Goal: Transaction & Acquisition: Purchase product/service

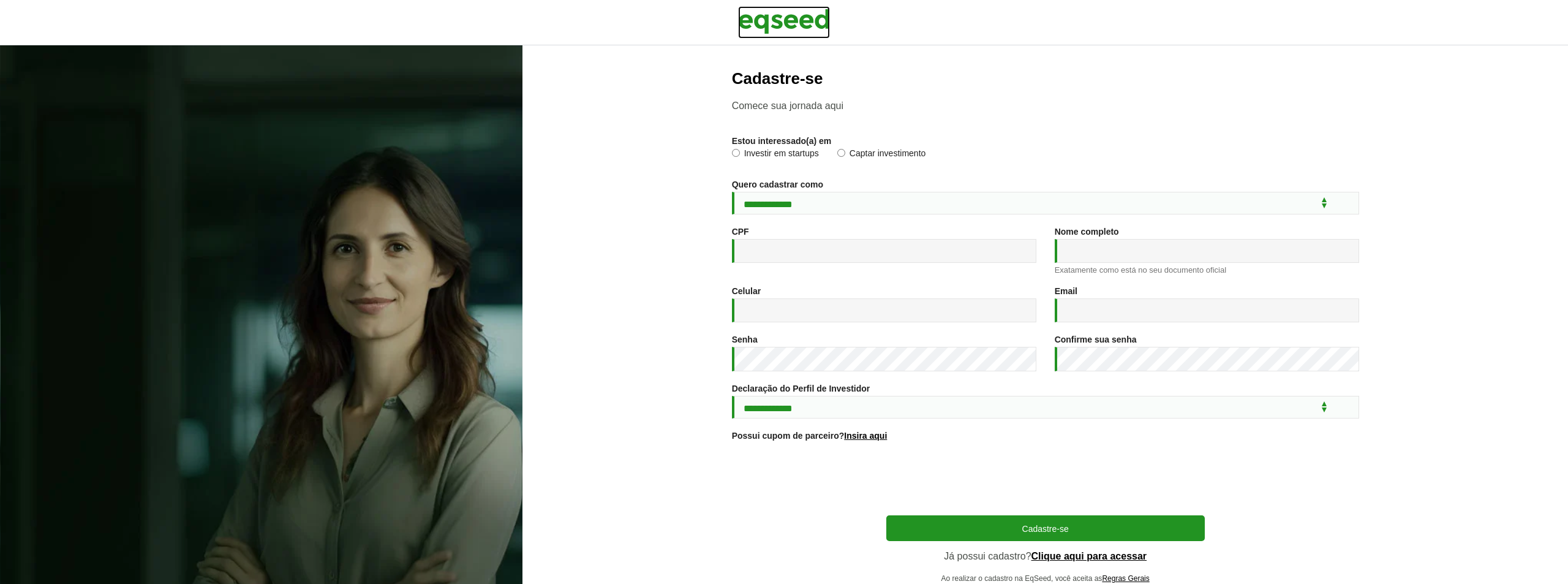
click at [791, 16] on img at bounding box center [783, 21] width 92 height 31
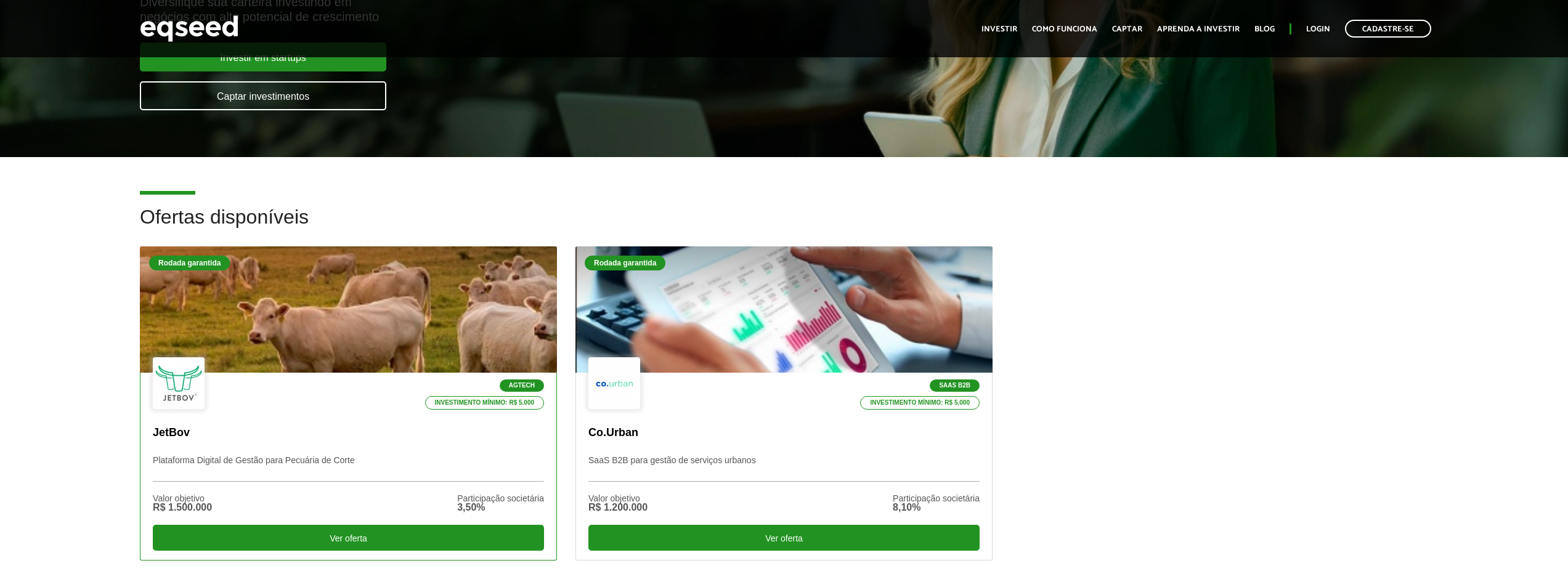
scroll to position [246, 0]
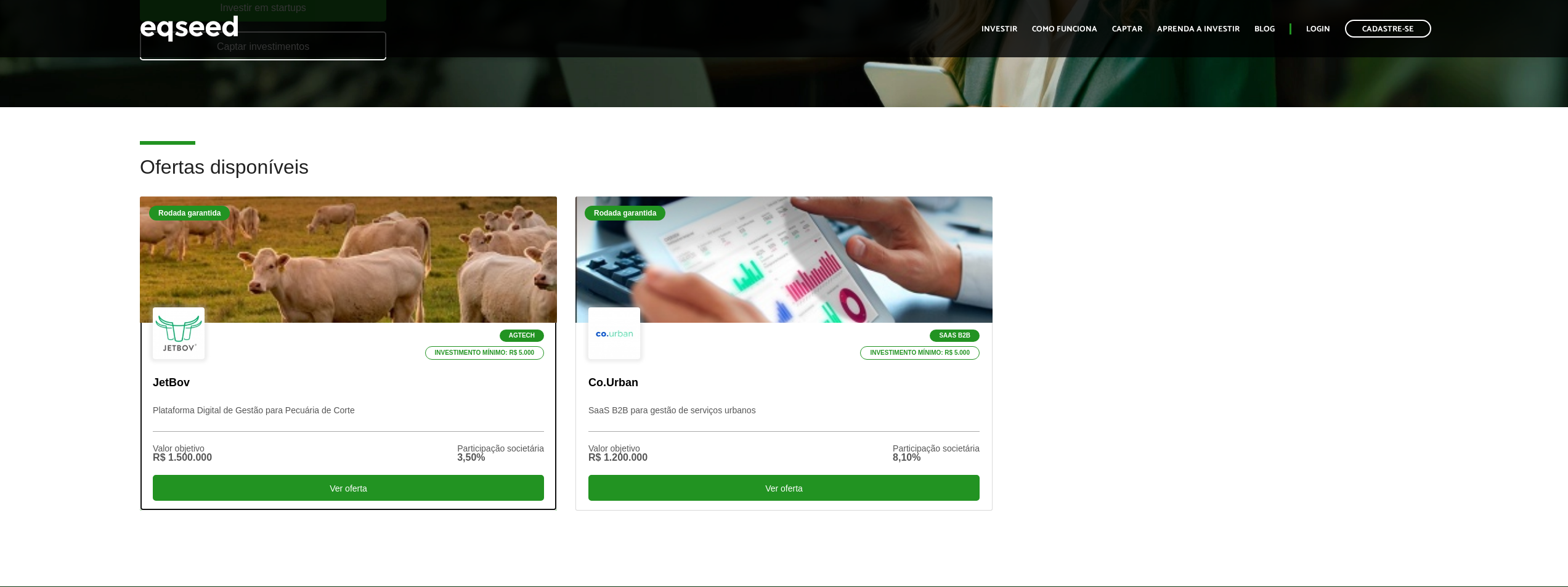
click at [299, 358] on div "Agtech Investimento mínimo: R$ 5.000" at bounding box center [349, 334] width 392 height 53
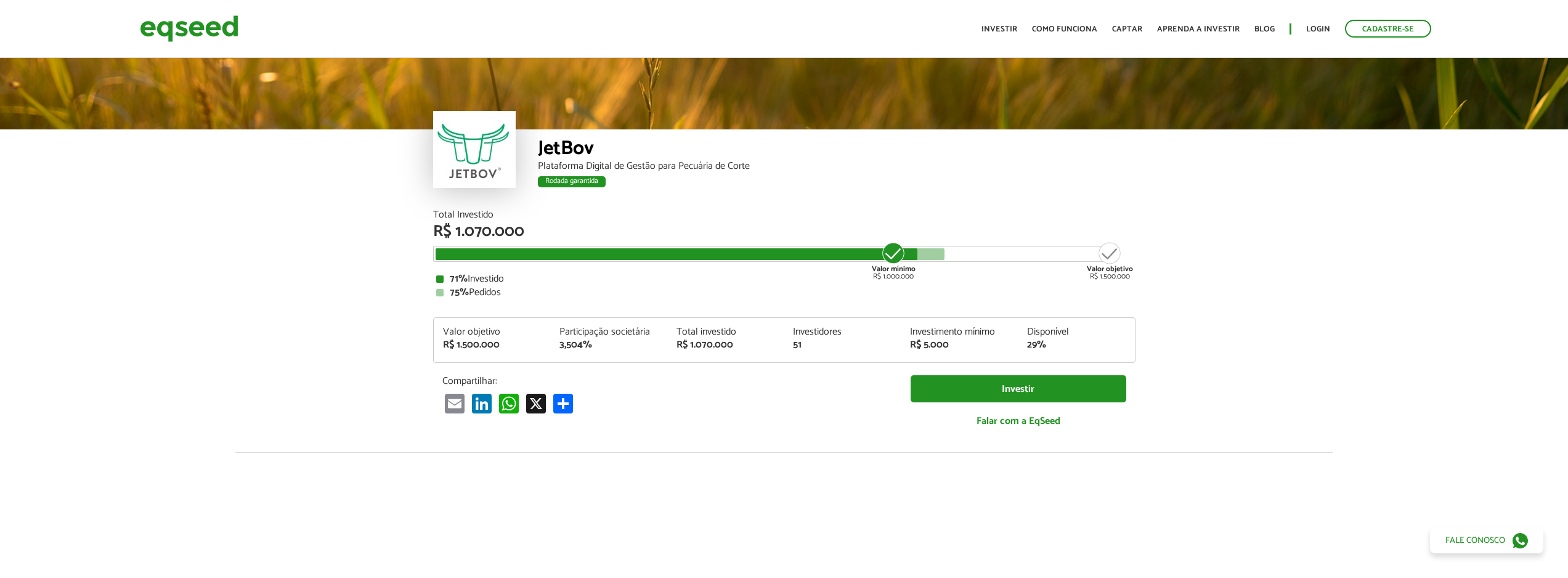
scroll to position [1728, 0]
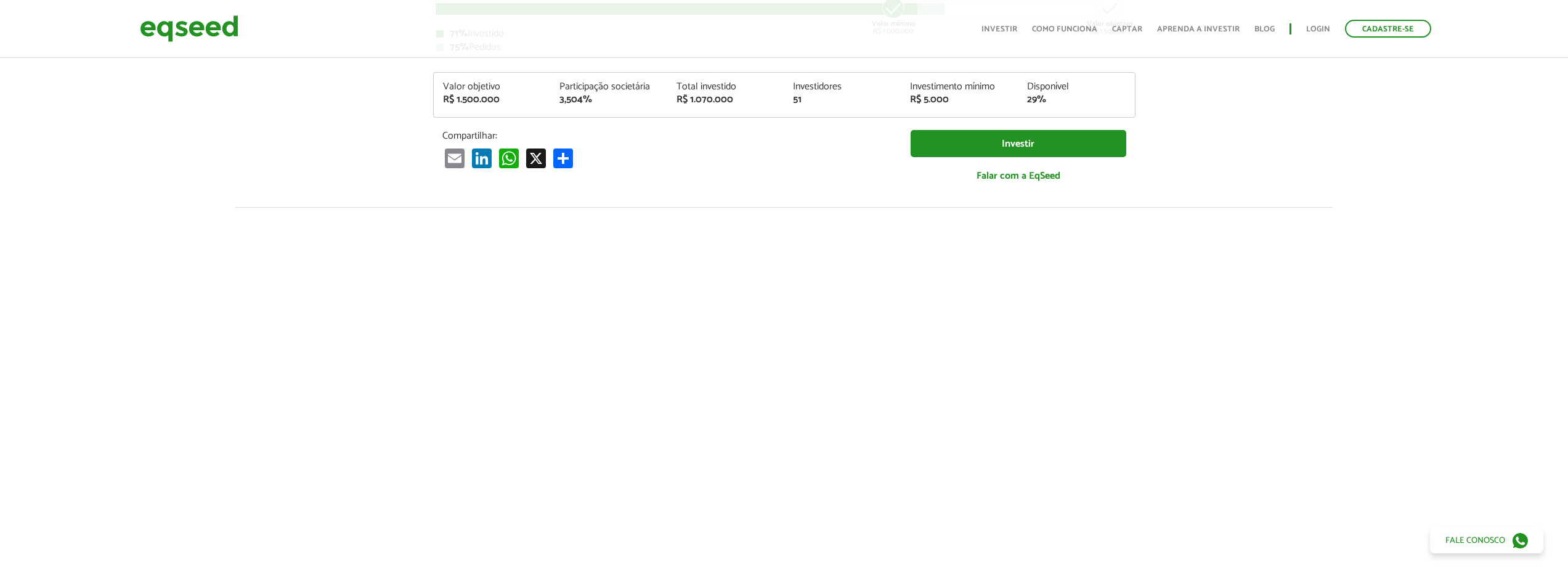
scroll to position [0, 0]
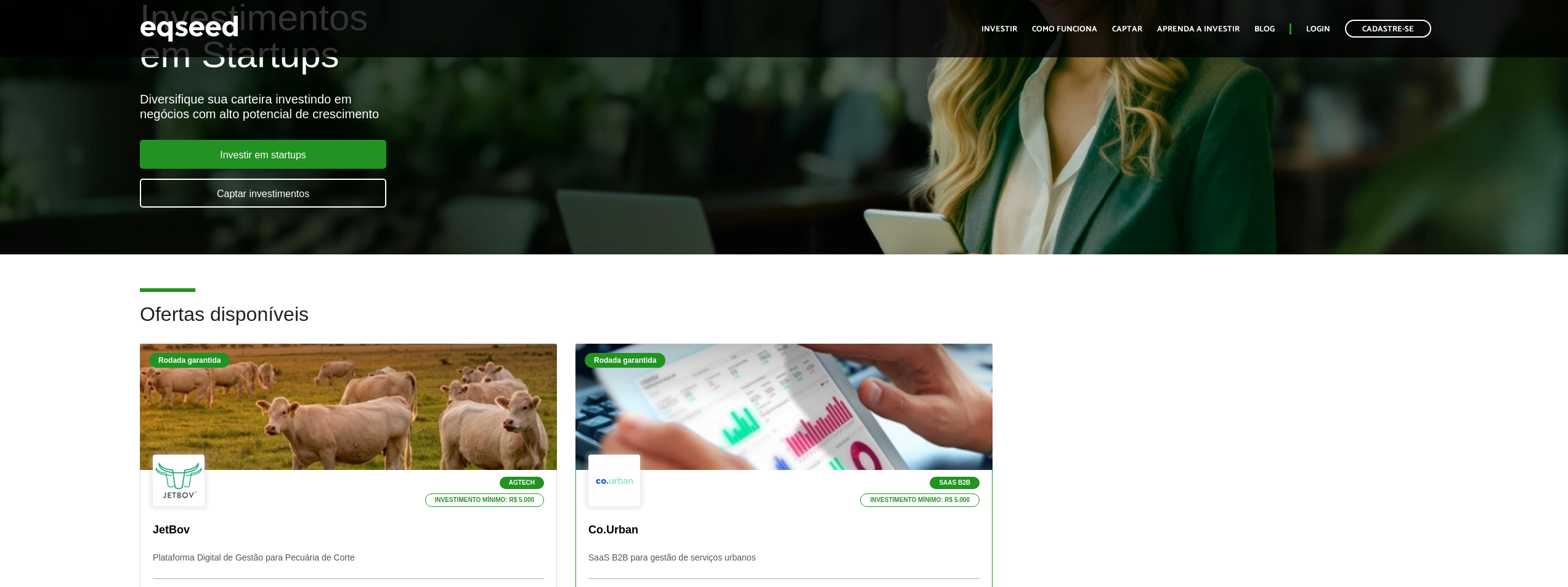
scroll to position [308, 0]
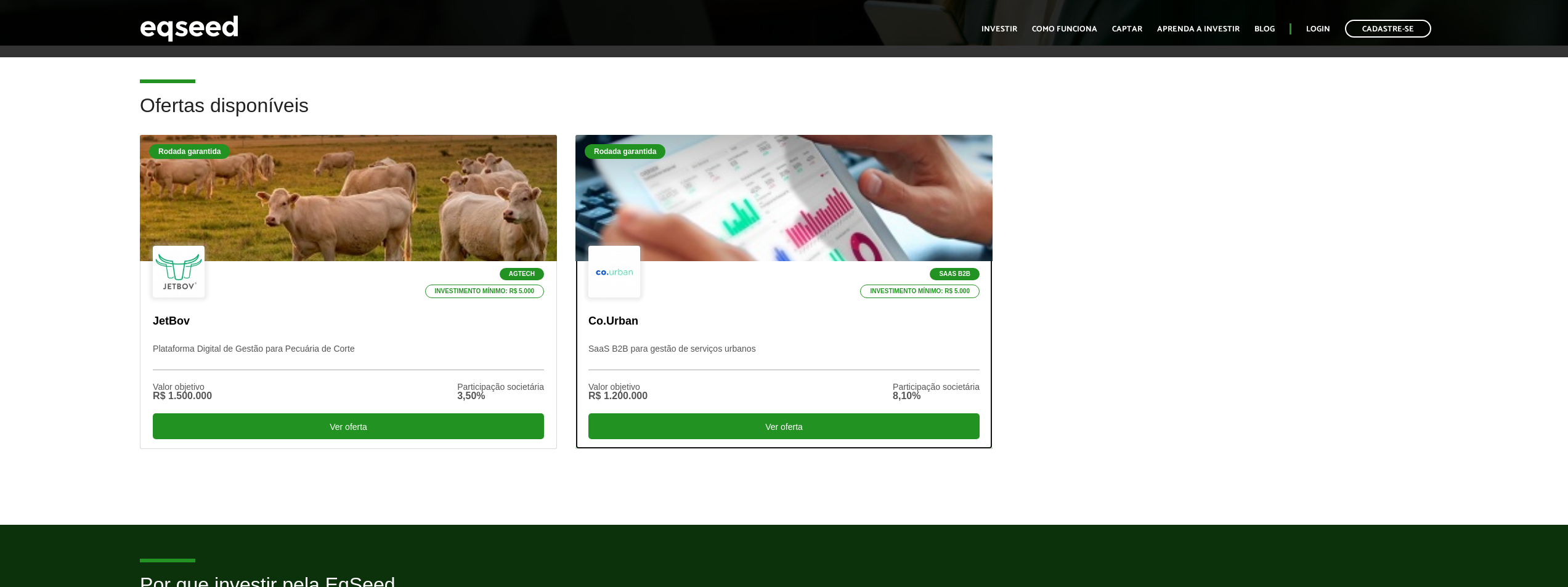
click at [748, 273] on div "SaaS B2B Investimento mínimo: R$ 5.000" at bounding box center [784, 272] width 392 height 53
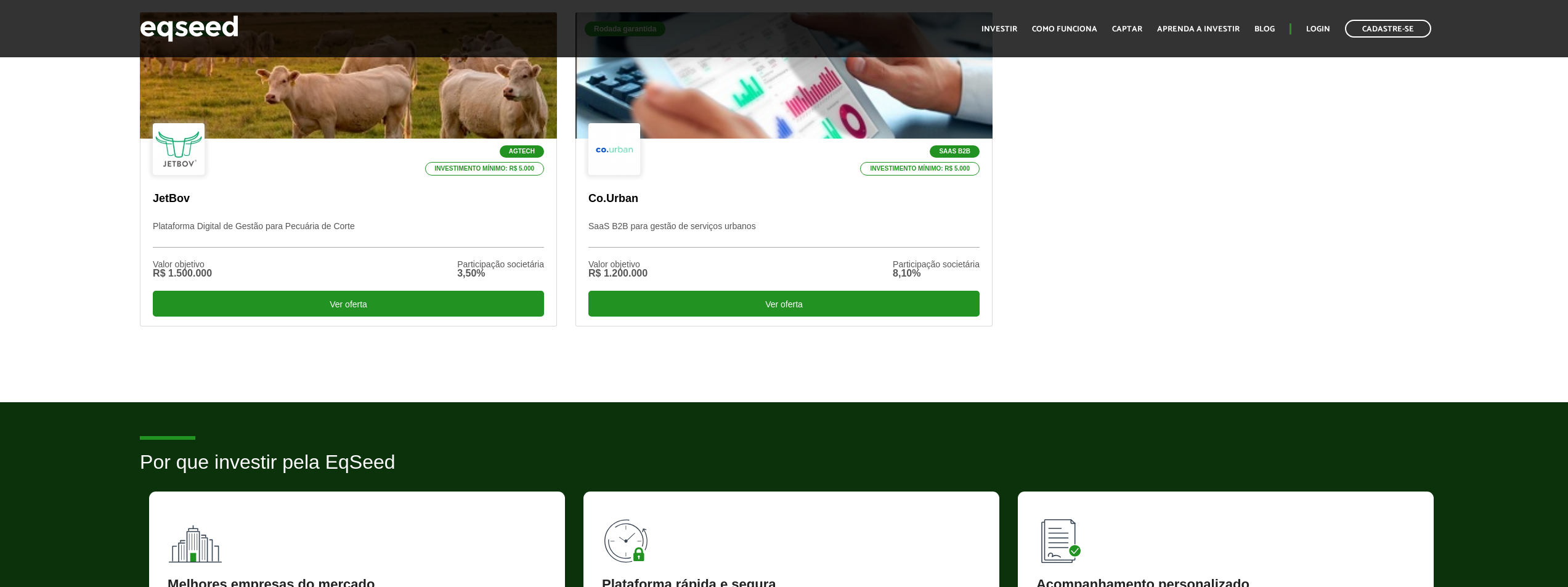
scroll to position [431, 0]
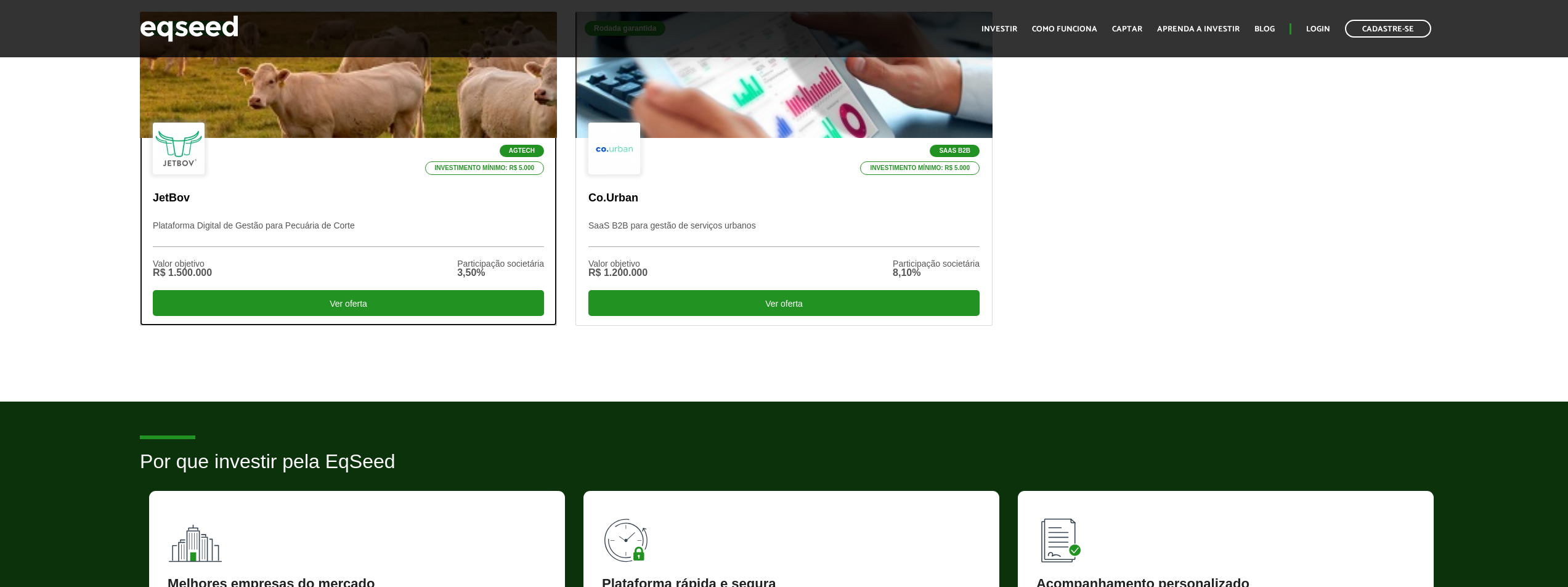
click at [344, 259] on div "Valor objetivo R$ 1.500.000 Participação societária 3,50%" at bounding box center [349, 268] width 392 height 43
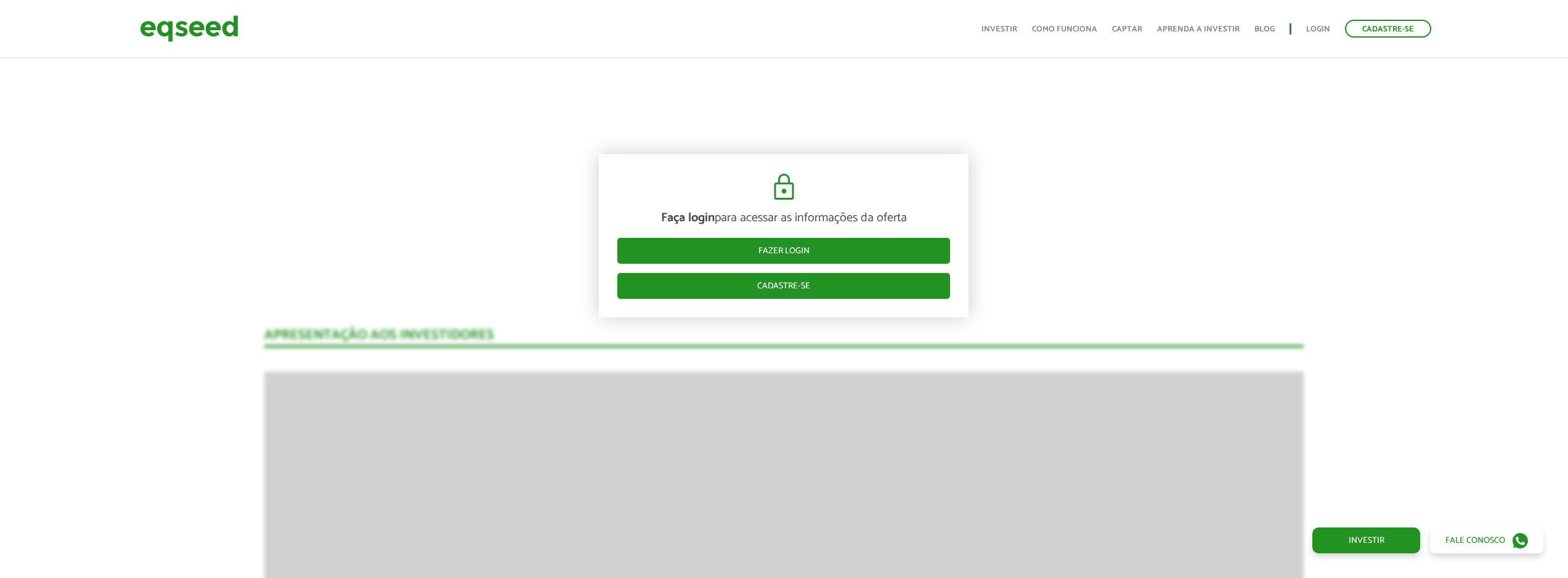
scroll to position [1848, 0]
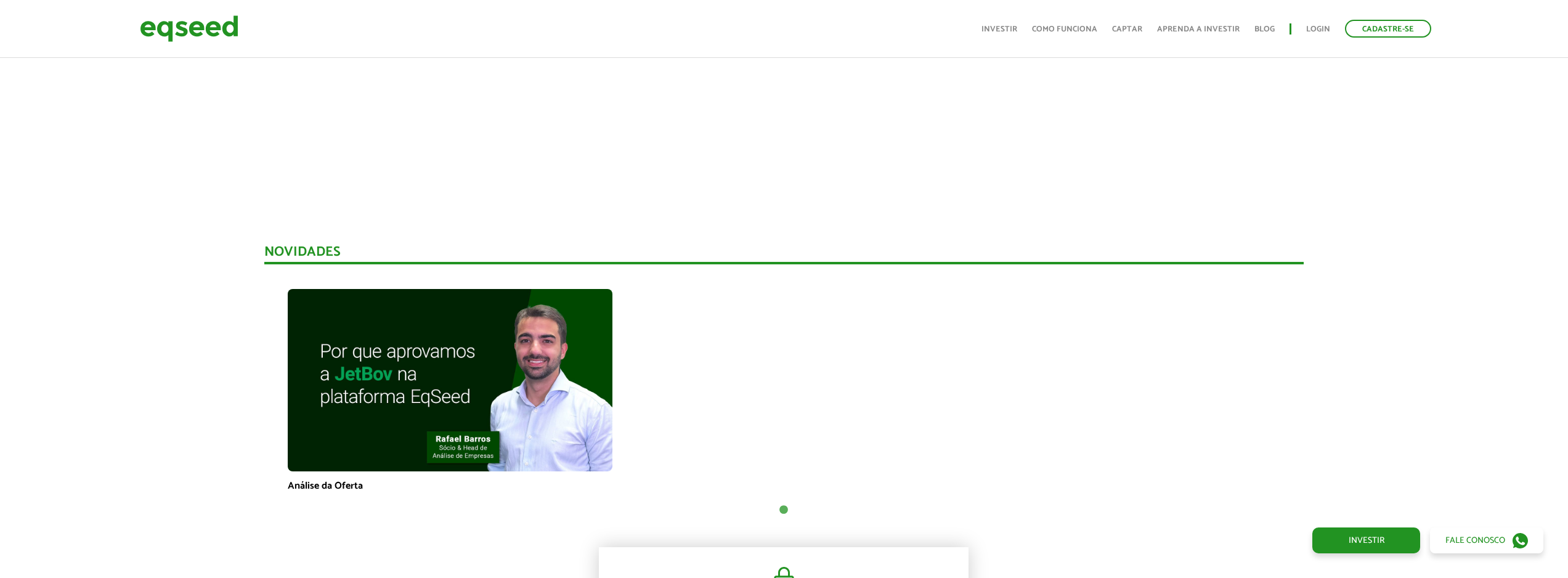
drag, startPoint x: 1039, startPoint y: 305, endPoint x: 1044, endPoint y: 301, distance: 6.4
click at [1043, 301] on div "Análise da Oferta" at bounding box center [784, 391] width 1003 height 203
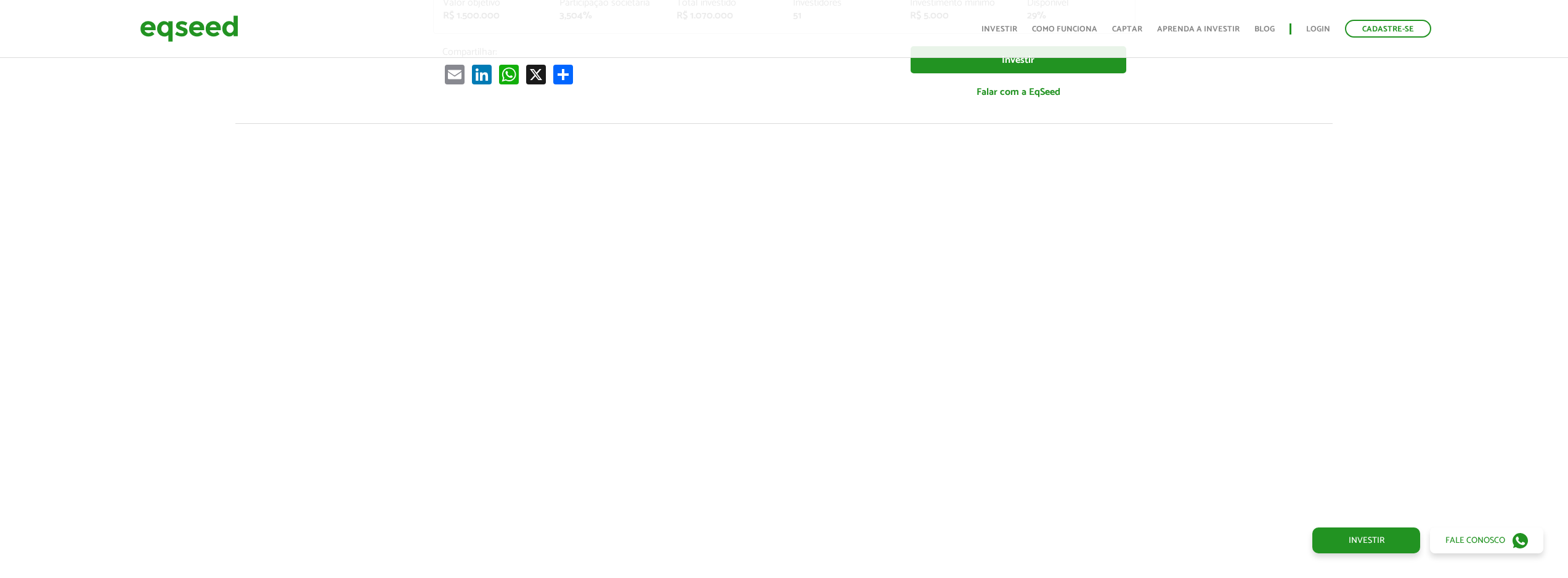
scroll to position [0, 0]
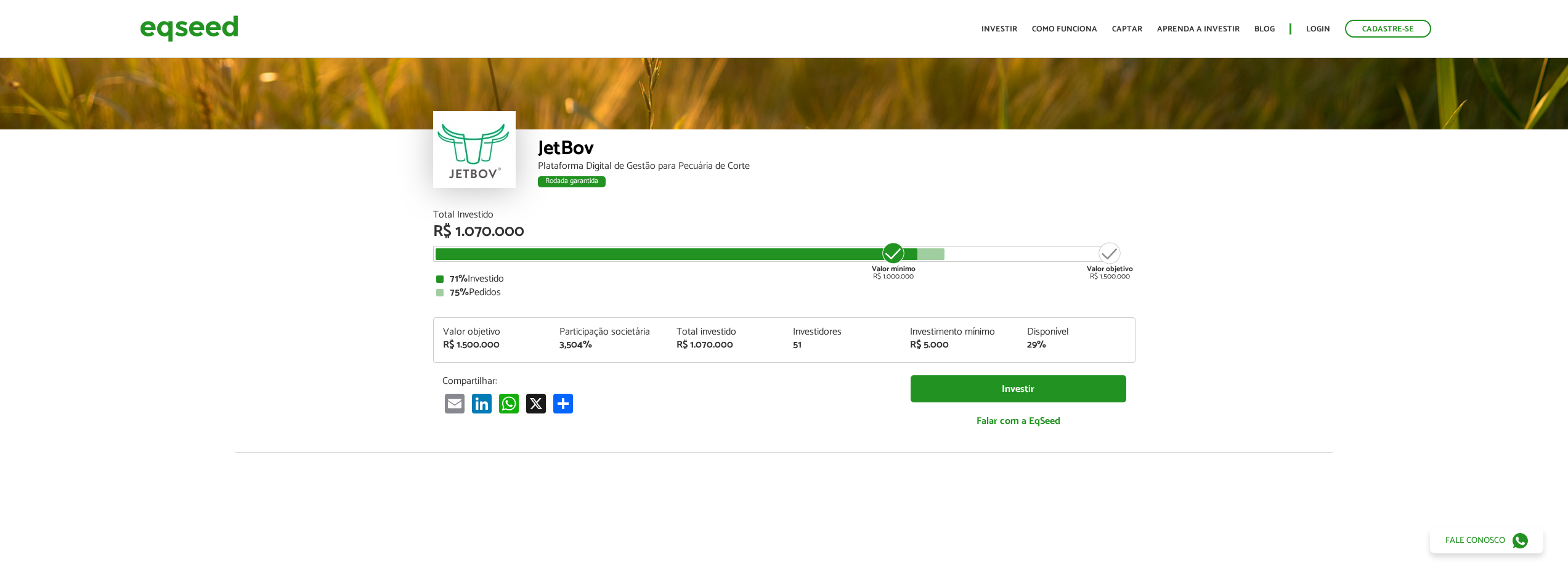
click at [1109, 254] on div "Valor objetivo R$ 1.500.000" at bounding box center [1110, 260] width 46 height 40
